Goal: Find specific page/section: Find specific page/section

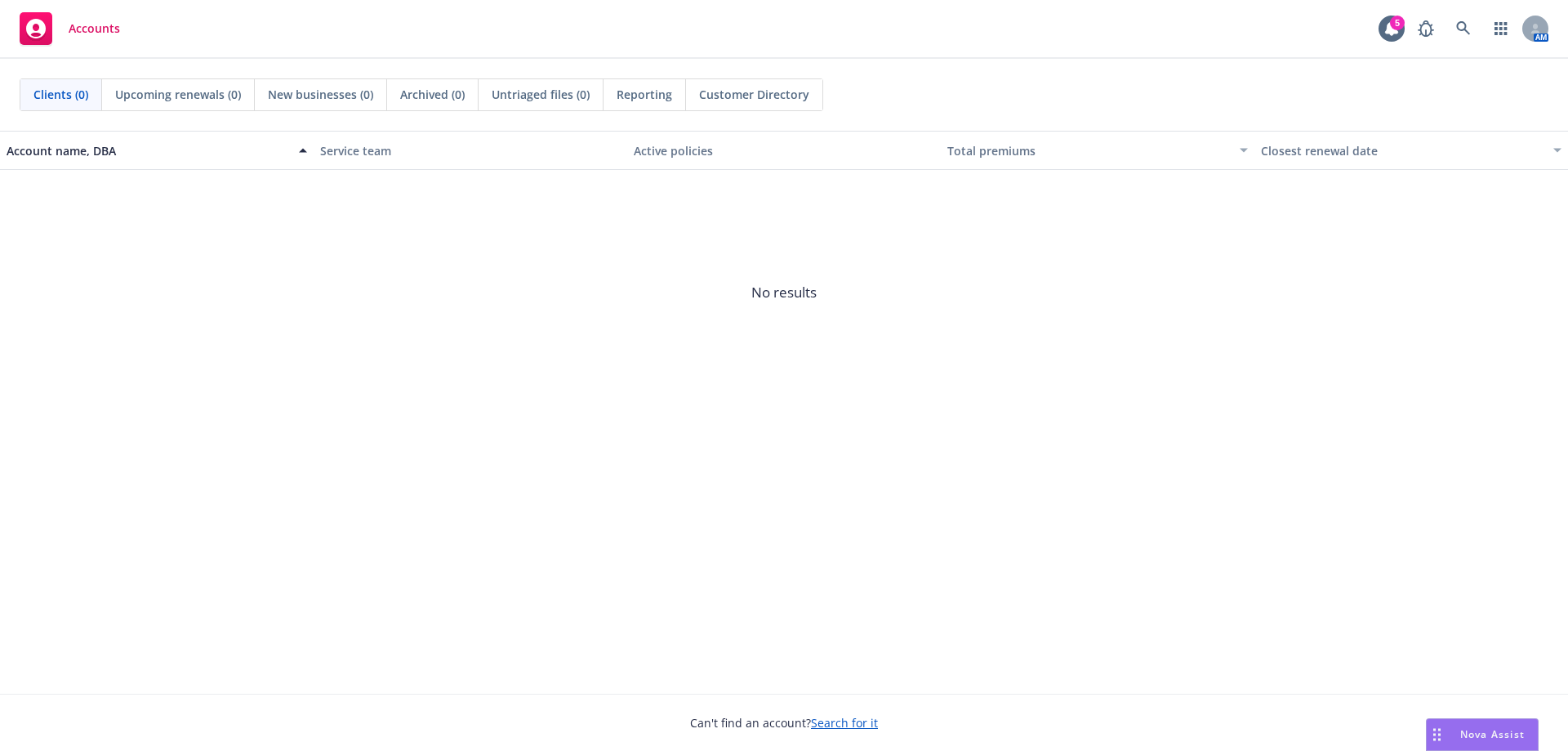
click at [163, 231] on span "No results" at bounding box center [784, 292] width 1568 height 245
